Goal: Communication & Community: Answer question/provide support

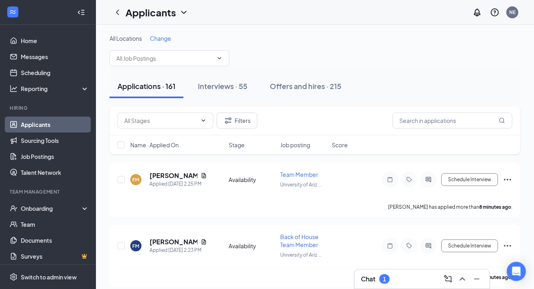
click at [369, 282] on h3 "Chat" at bounding box center [368, 279] width 14 height 9
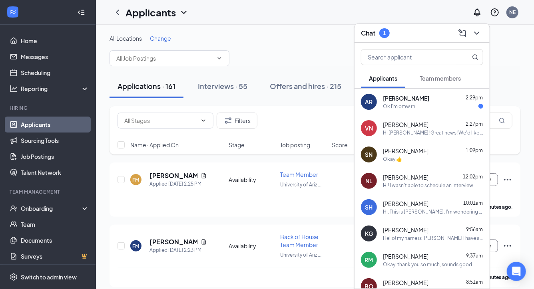
click at [393, 107] on div "Ok I'm omw rn" at bounding box center [399, 106] width 32 height 7
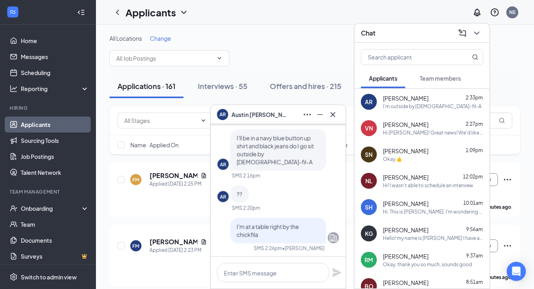
scroll to position [-71, 0]
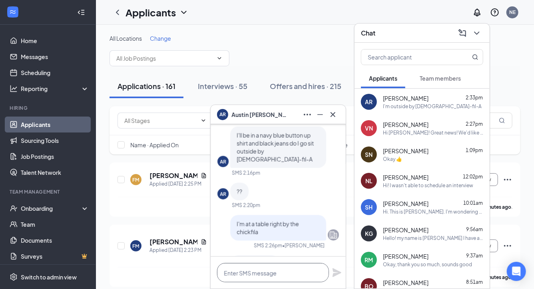
click at [264, 274] on textarea at bounding box center [273, 272] width 112 height 19
type textarea "I"
click at [288, 274] on textarea "I'm in a green polo with two candidates at my table.." at bounding box center [273, 268] width 112 height 27
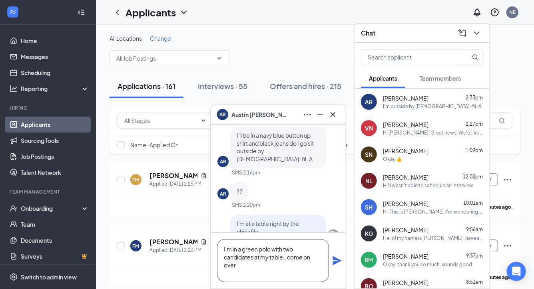
type textarea "I'm in a green polo with two candidates at my table.. come on over"
click at [338, 260] on icon "Plane" at bounding box center [336, 260] width 9 height 9
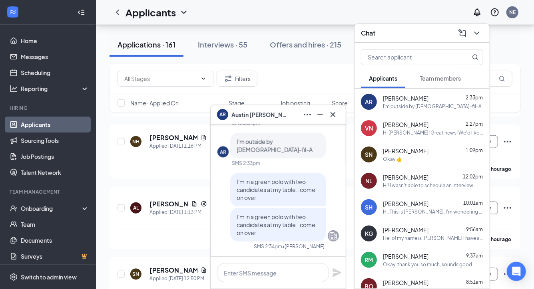
scroll to position [296, 0]
click at [335, 115] on icon "Cross" at bounding box center [333, 115] width 10 height 10
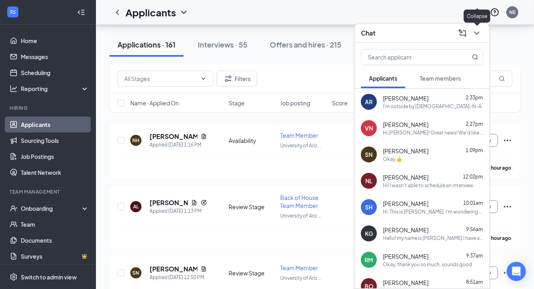
click at [474, 31] on icon "ChevronDown" at bounding box center [477, 33] width 10 height 10
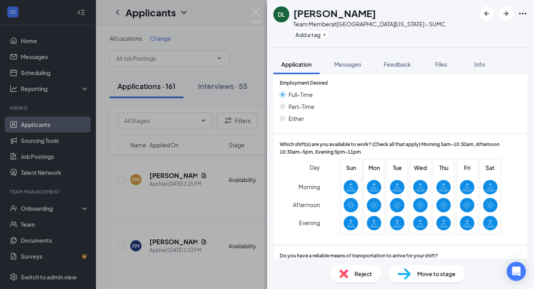
scroll to position [584, 0]
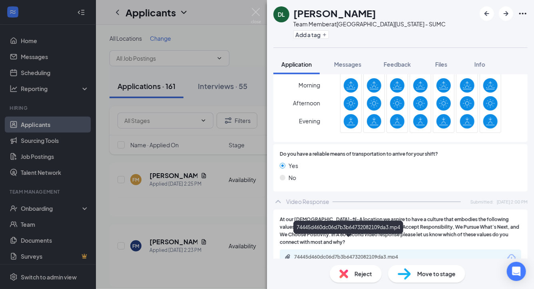
click at [306, 254] on div "74445d460dc06d7b3b64732082109da3.mp4" at bounding box center [350, 257] width 112 height 6
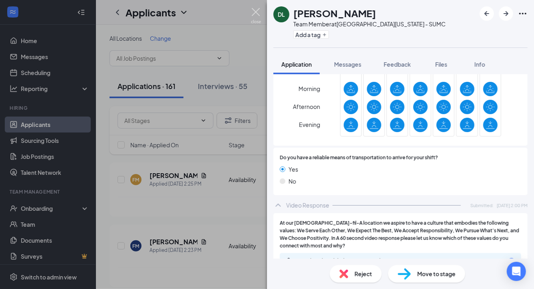
click at [256, 10] on img at bounding box center [256, 16] width 10 height 16
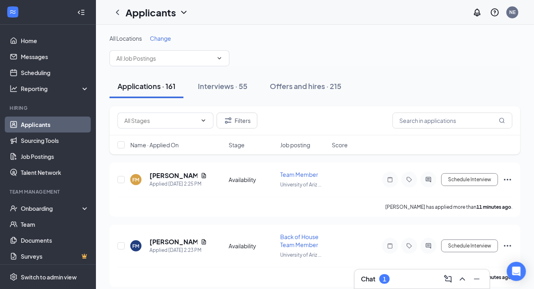
click at [369, 282] on h3 "Chat" at bounding box center [368, 279] width 14 height 9
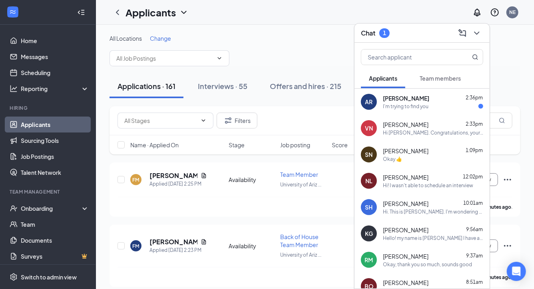
click at [403, 105] on div "I'm trying to find you" at bounding box center [406, 106] width 46 height 7
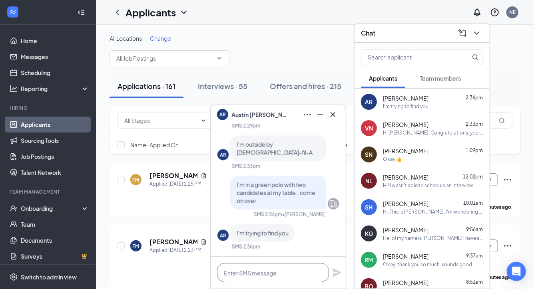
click at [254, 270] on textarea at bounding box center [273, 272] width 112 height 19
